Goal: Check status: Check status

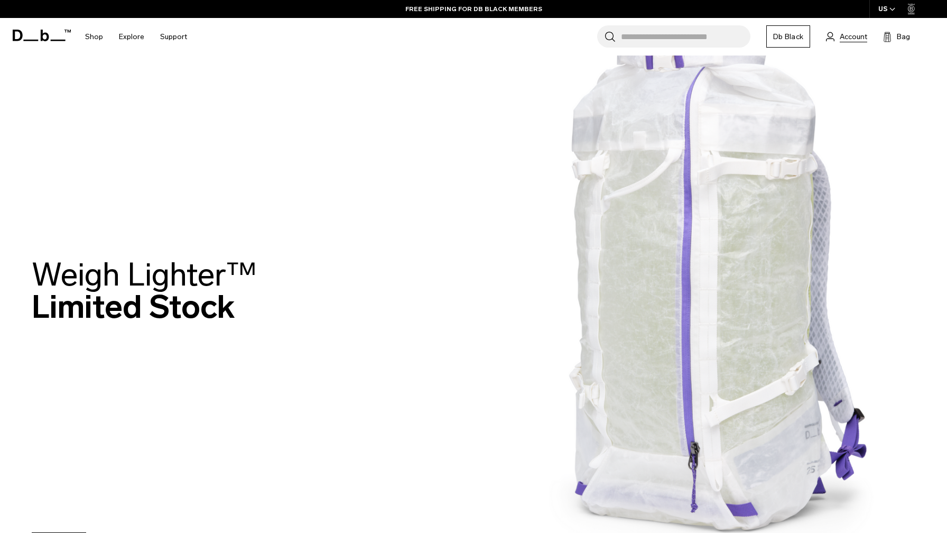
click at [852, 36] on span "Account" at bounding box center [853, 36] width 27 height 11
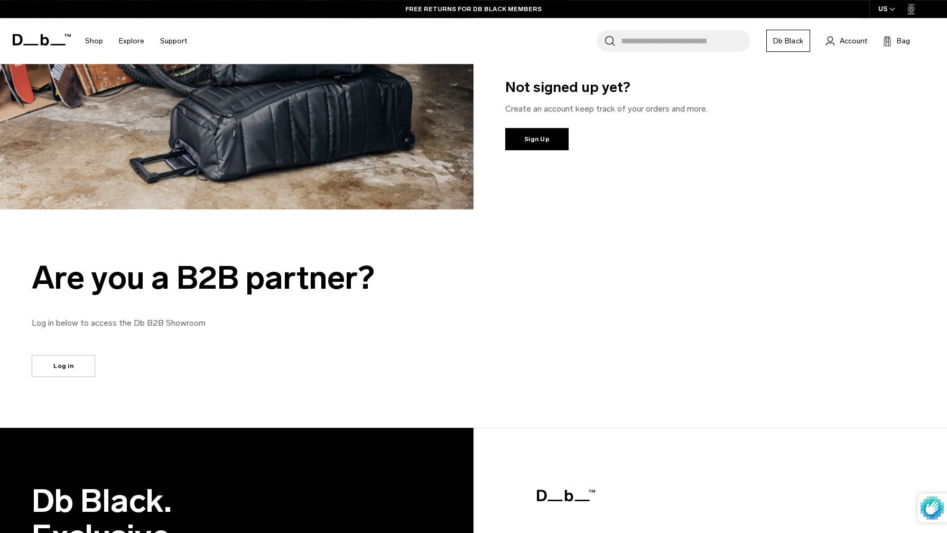
scroll to position [639, 0]
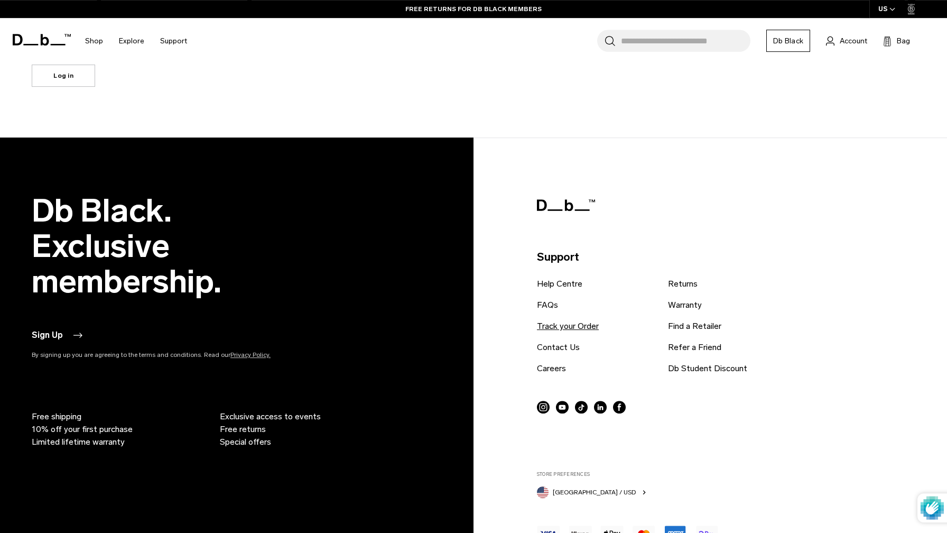
click at [574, 327] on link "Track your Order" at bounding box center [568, 326] width 62 height 13
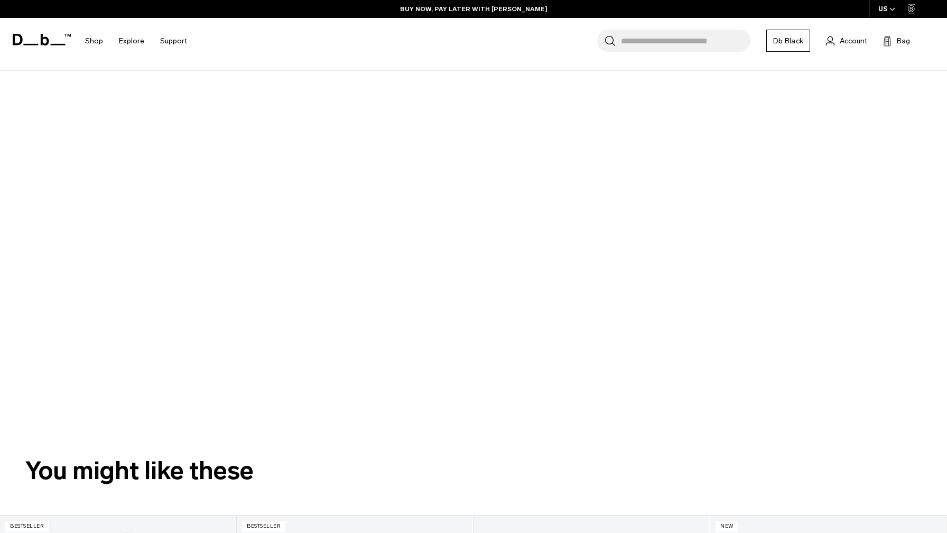
scroll to position [175, 0]
